Goal: Task Accomplishment & Management: Manage account settings

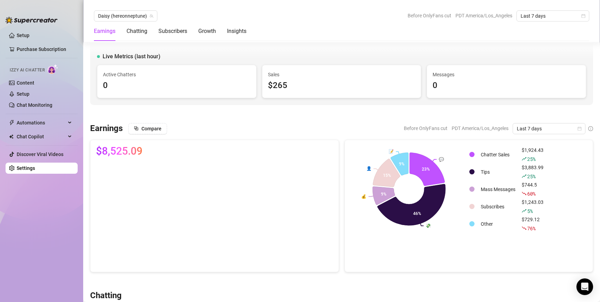
scroll to position [220, 0]
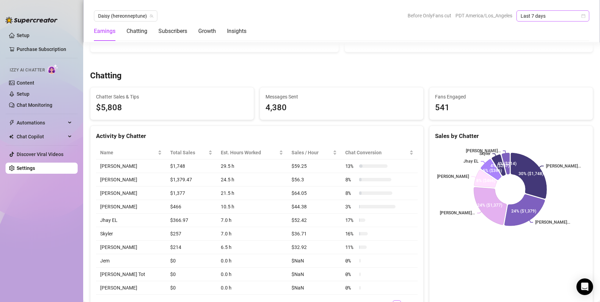
click at [538, 14] on span "Last 7 days" at bounding box center [553, 16] width 65 height 10
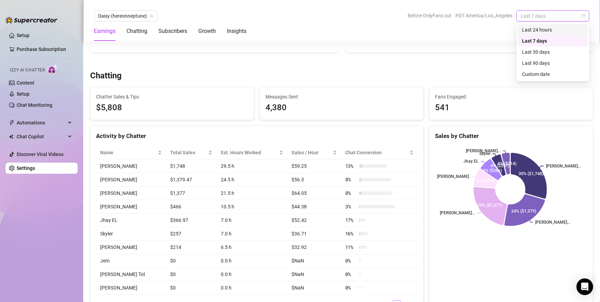
click at [542, 32] on div "Last 24 hours" at bounding box center [553, 30] width 62 height 8
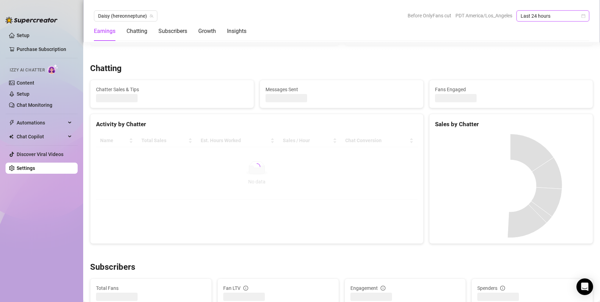
click at [545, 18] on span "Last 24 hours" at bounding box center [553, 16] width 65 height 10
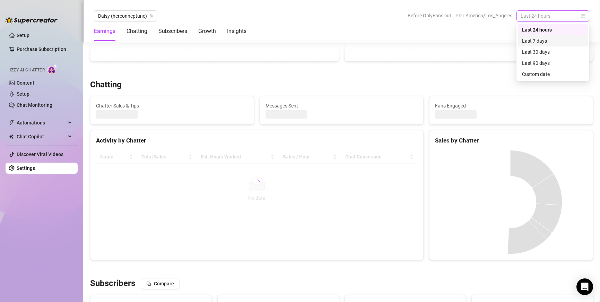
click at [541, 39] on div "Last 7 days" at bounding box center [553, 41] width 62 height 8
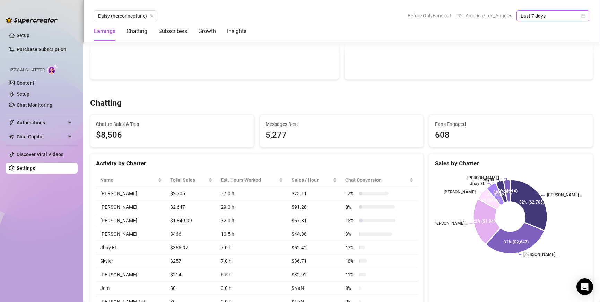
scroll to position [192, 0]
click at [122, 14] on span "Daisy (hereonneptune)" at bounding box center [125, 16] width 55 height 10
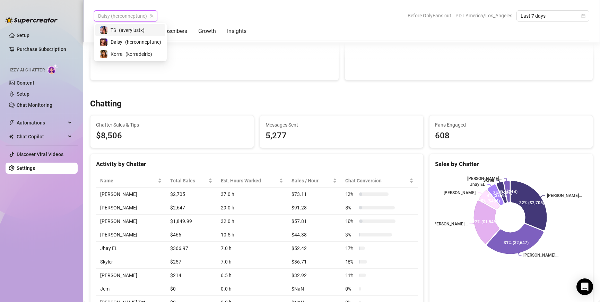
click at [123, 33] on span "( averylustx )" at bounding box center [132, 30] width 26 height 8
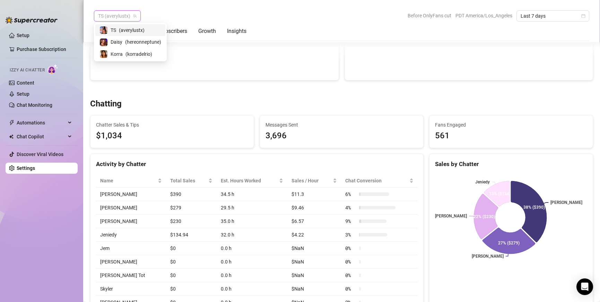
click at [127, 19] on span "TS (averylustx)" at bounding box center [117, 16] width 39 height 10
click at [126, 58] on span "( korradelrio )" at bounding box center [139, 54] width 27 height 8
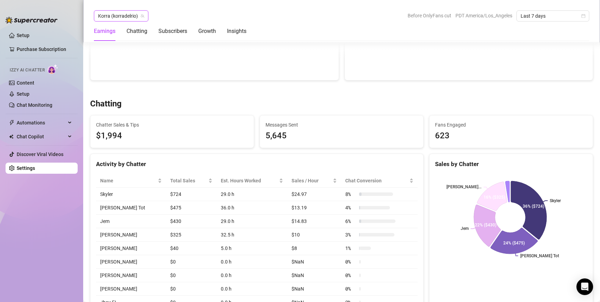
click at [120, 19] on span "Korra (korradelrio)" at bounding box center [121, 16] width 46 height 10
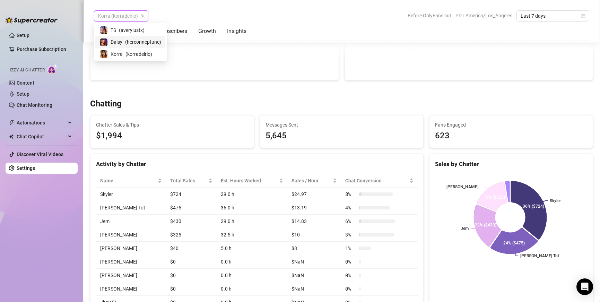
click at [123, 40] on div "Daisy ( hereonneptune )" at bounding box center [131, 42] width 62 height 8
